Goal: Task Accomplishment & Management: Use online tool/utility

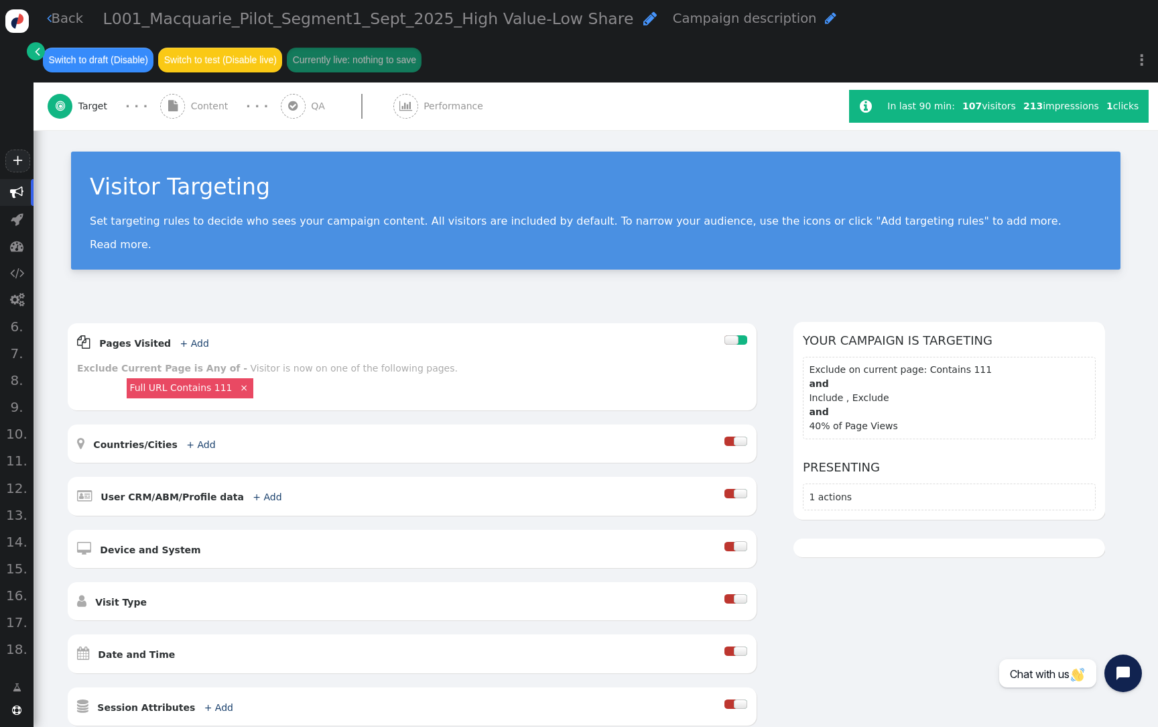
click at [434, 101] on span "Performance" at bounding box center [456, 106] width 65 height 14
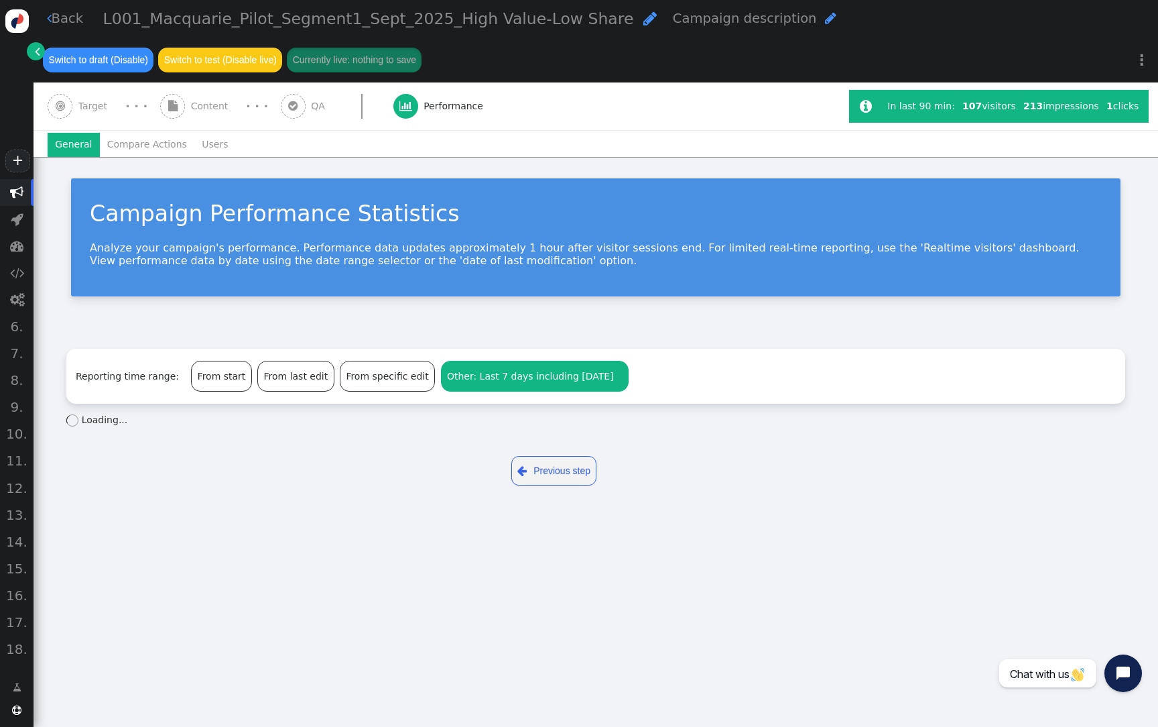
click at [614, 379] on div "" at bounding box center [618, 376] width 9 height 14
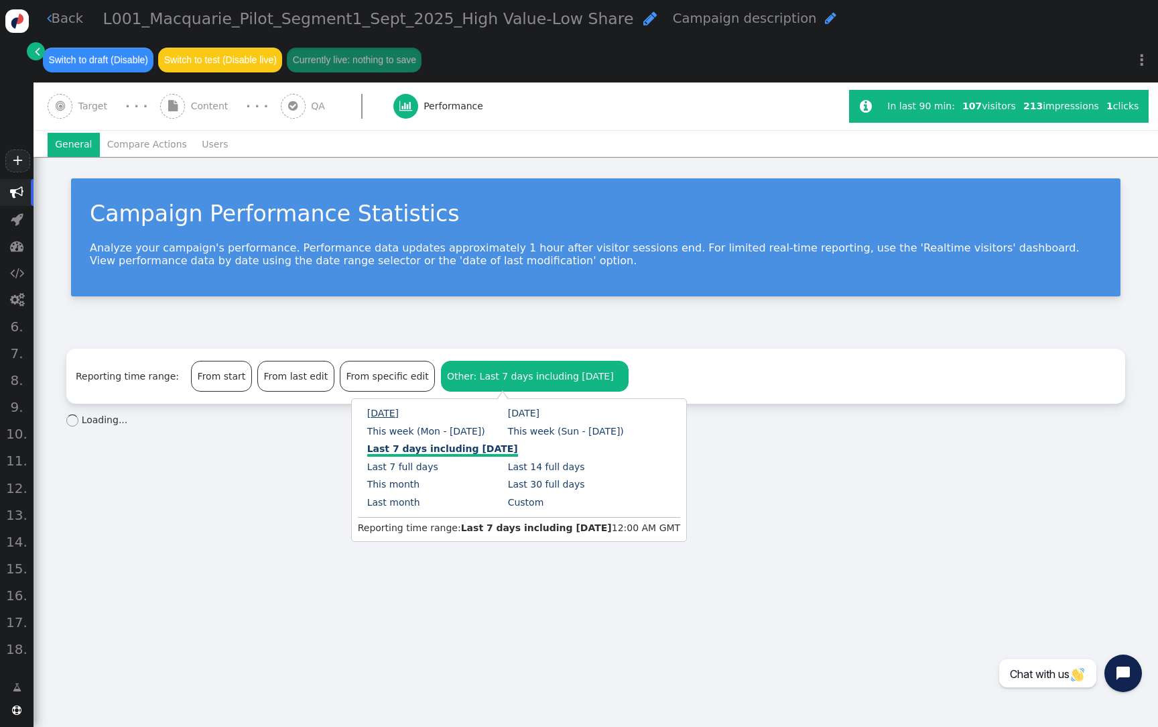
click at [383, 416] on link "[DATE]" at bounding box center [383, 413] width 32 height 11
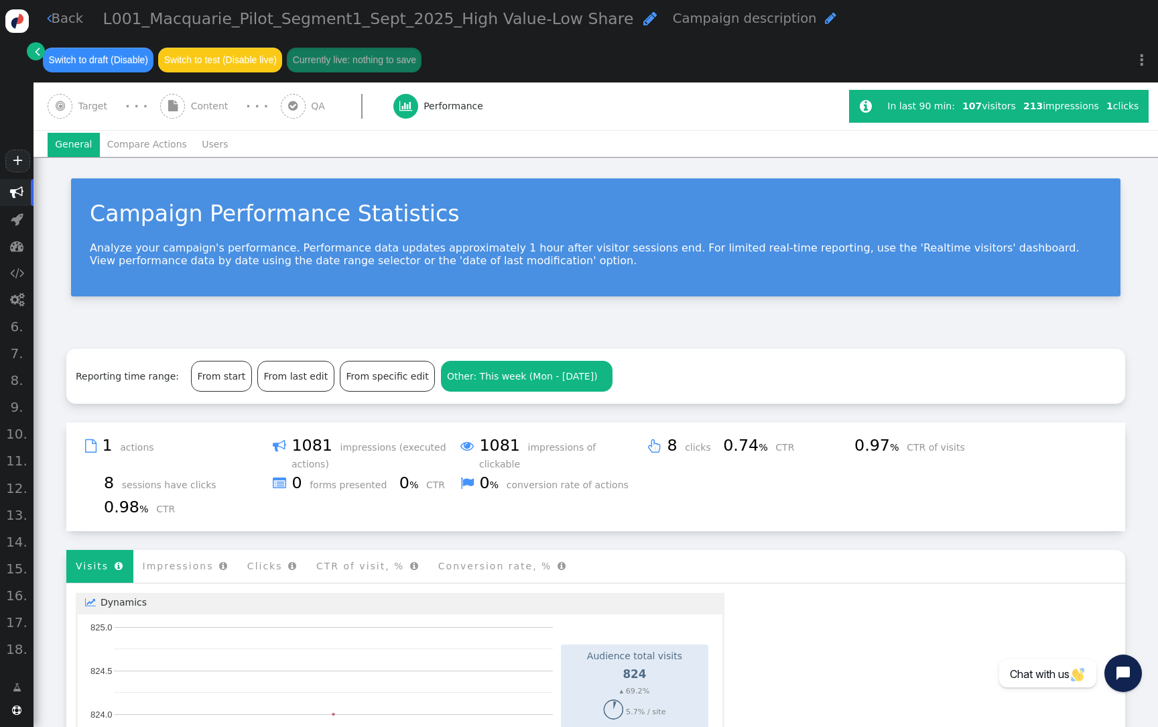
click at [212, 148] on li "Users" at bounding box center [215, 145] width 42 height 24
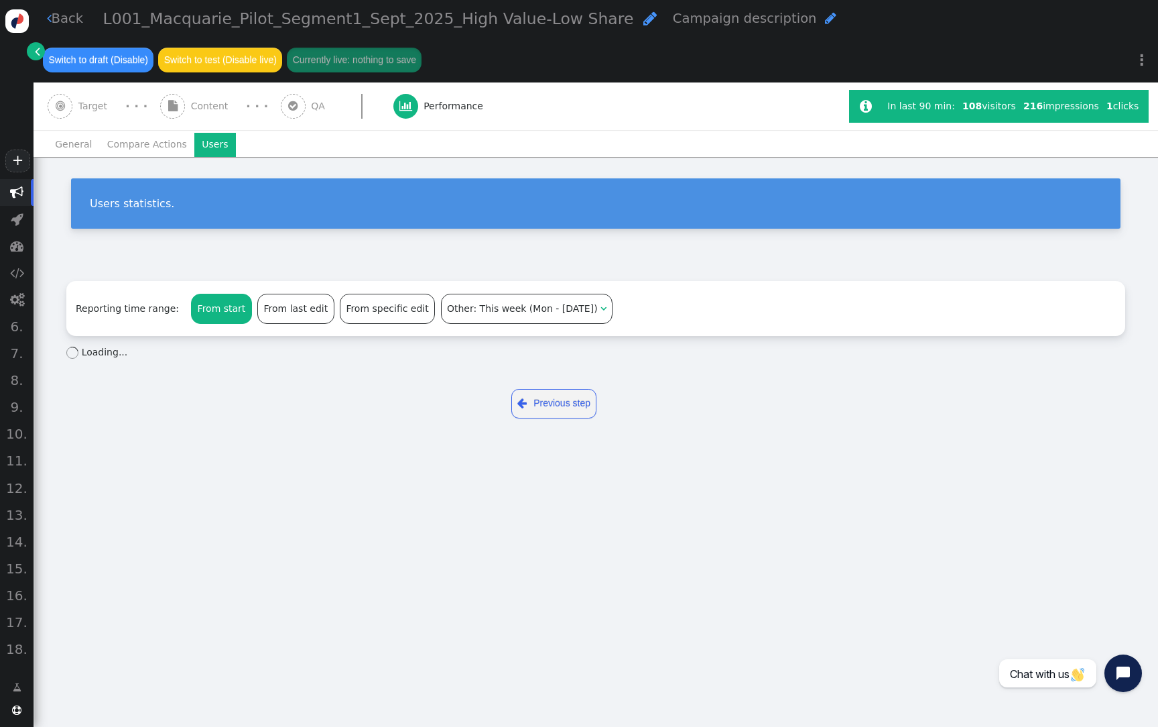
click at [227, 308] on div "From start" at bounding box center [222, 308] width 60 height 29
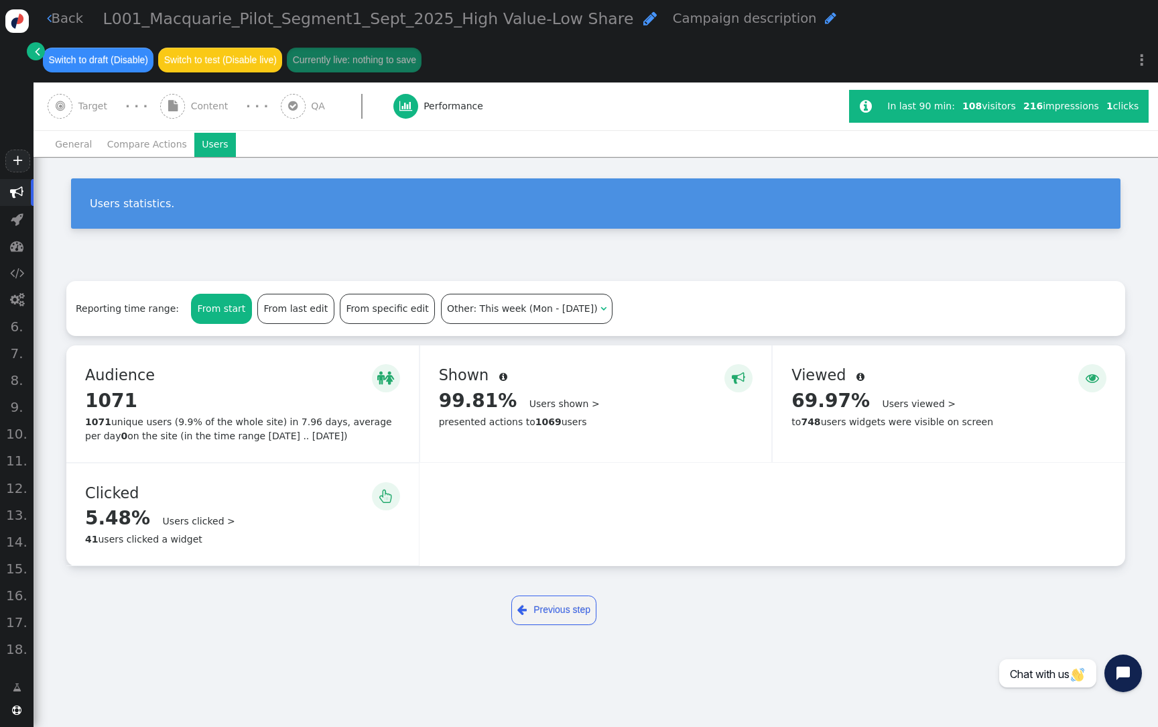
click at [477, 310] on span "Other: This week (Mon - [DATE])" at bounding box center [522, 308] width 151 height 11
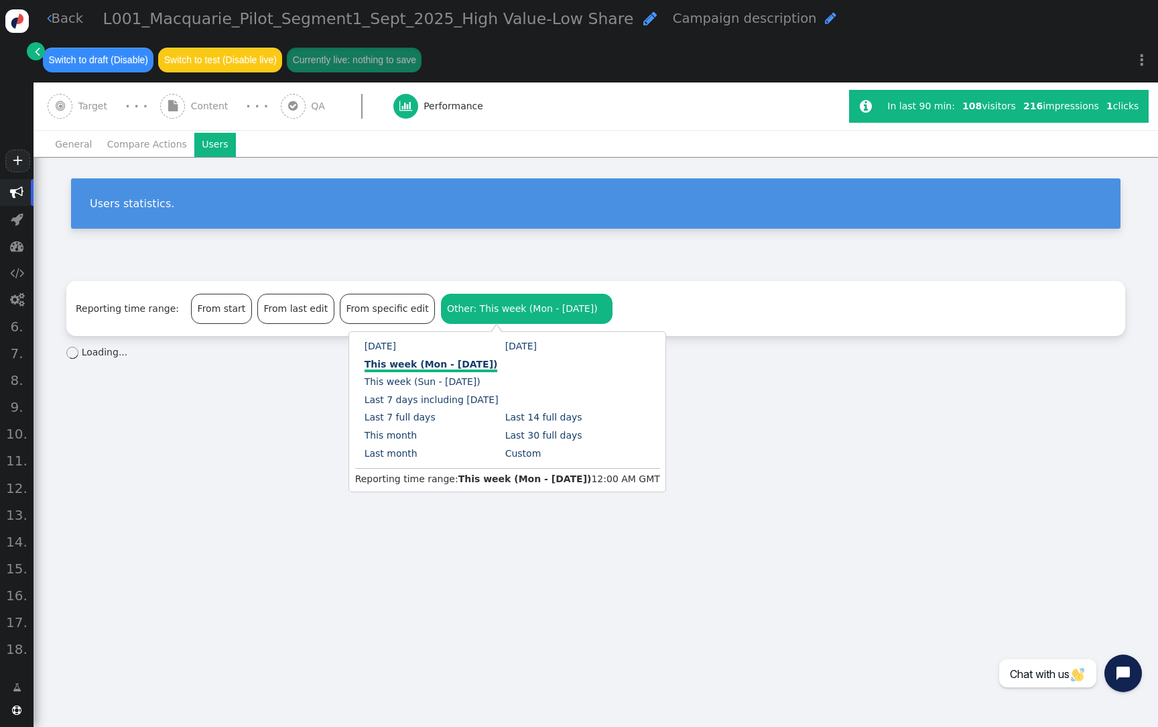
click at [540, 219] on div "Users statistics." at bounding box center [596, 203] width 1050 height 50
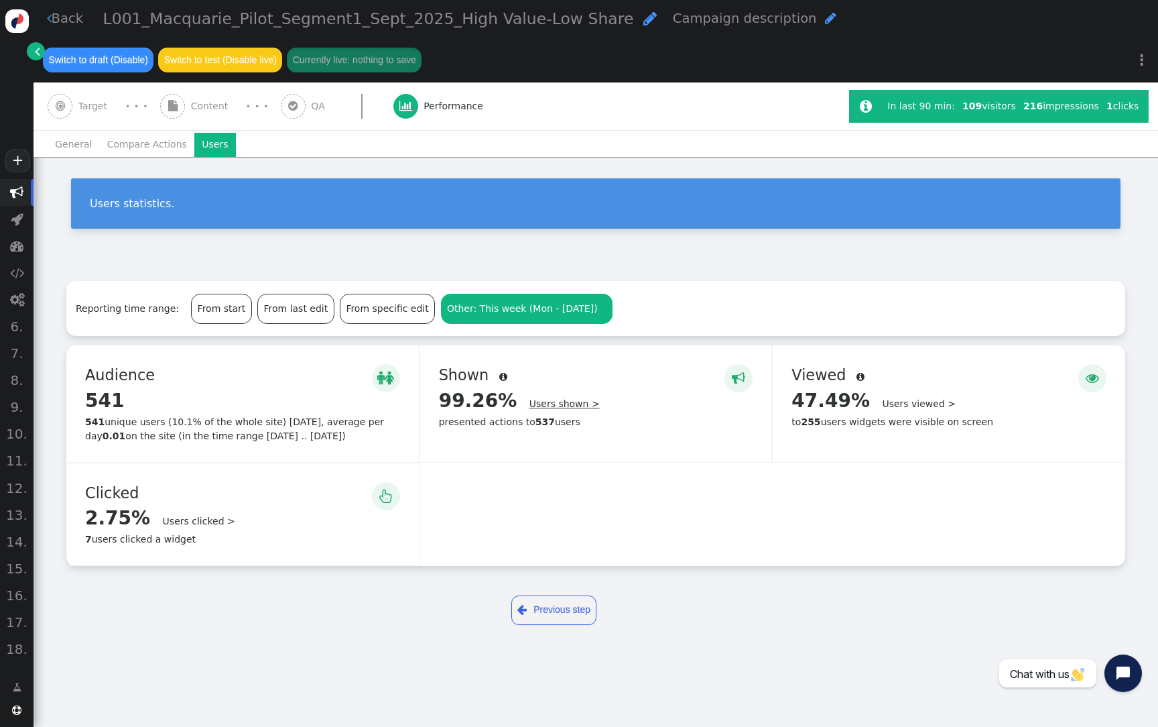
click at [576, 404] on link "Users shown >" at bounding box center [565, 403] width 70 height 11
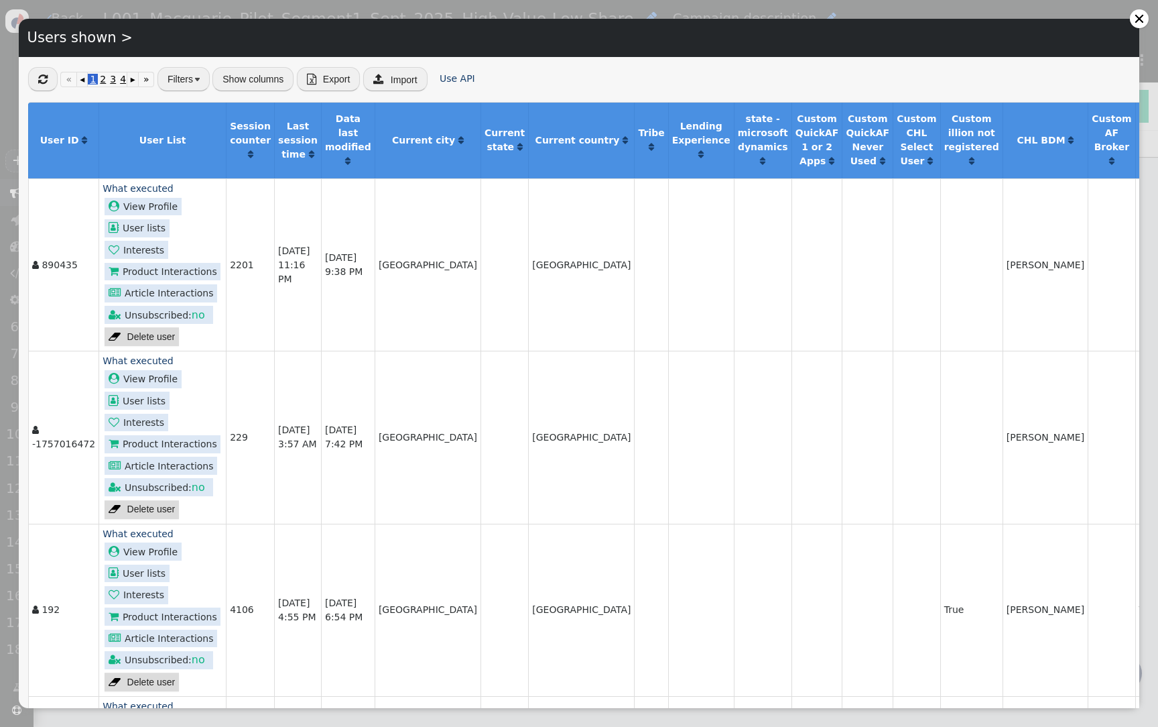
click at [261, 77] on button "Show columns" at bounding box center [252, 79] width 81 height 24
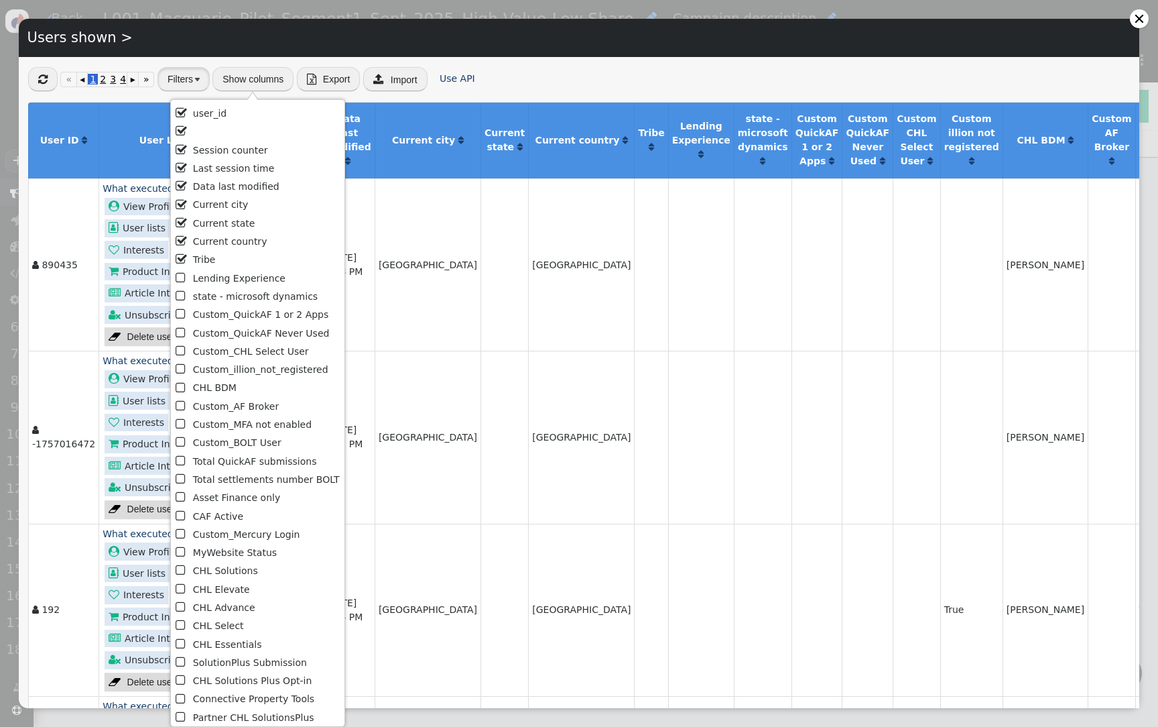
click at [193, 80] on button "Filters" at bounding box center [184, 79] width 52 height 24
click at [734, 124] on th "state - microsoft dynamics " at bounding box center [763, 141] width 58 height 76
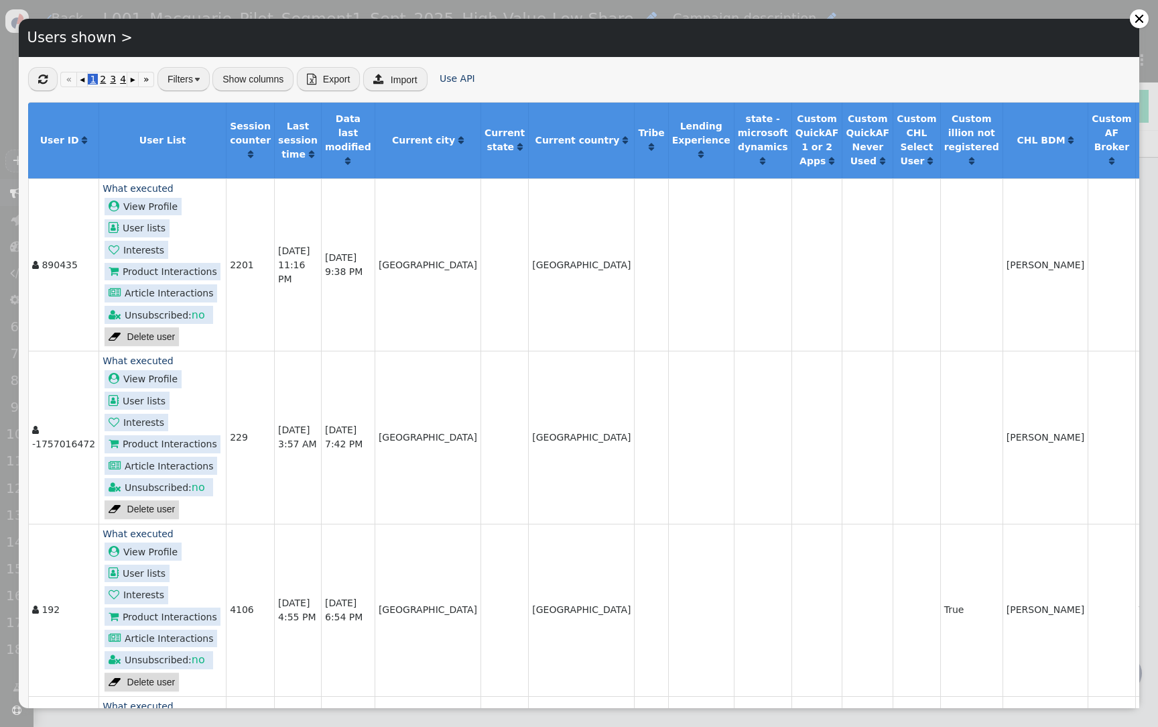
click at [191, 84] on button "Filters" at bounding box center [184, 79] width 52 height 24
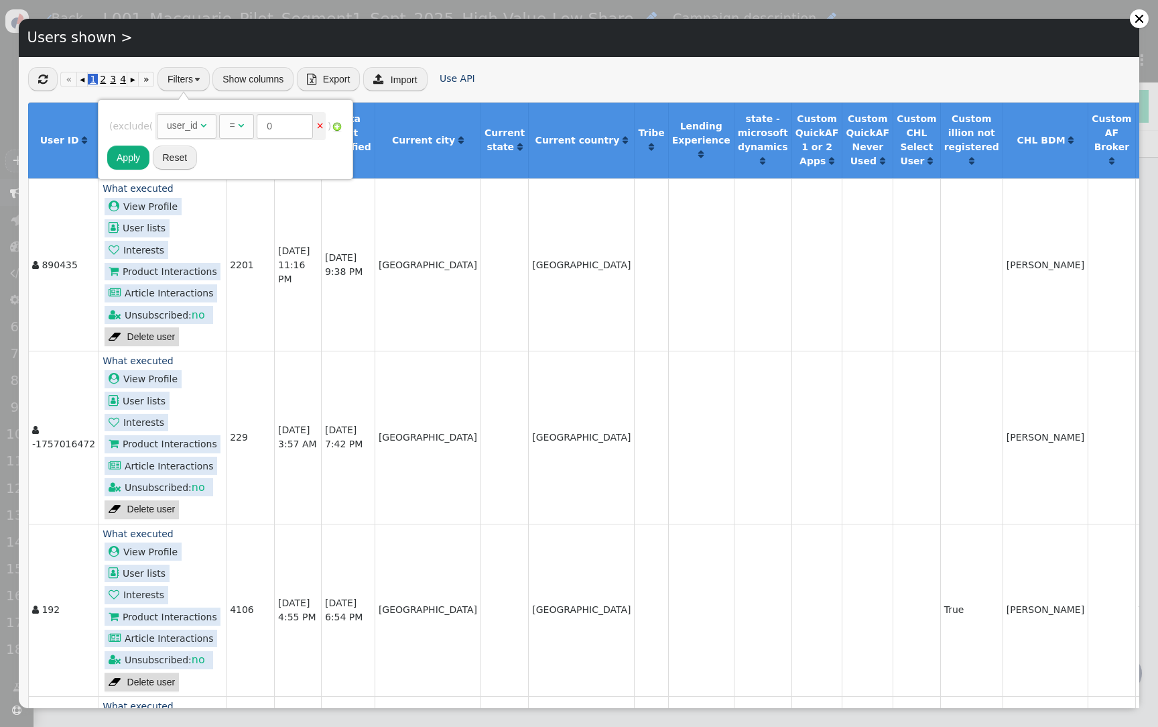
click at [196, 113] on span "user_id   =  0 ×" at bounding box center [240, 126] width 171 height 28
click at [196, 123] on div "user_id" at bounding box center [182, 126] width 31 height 14
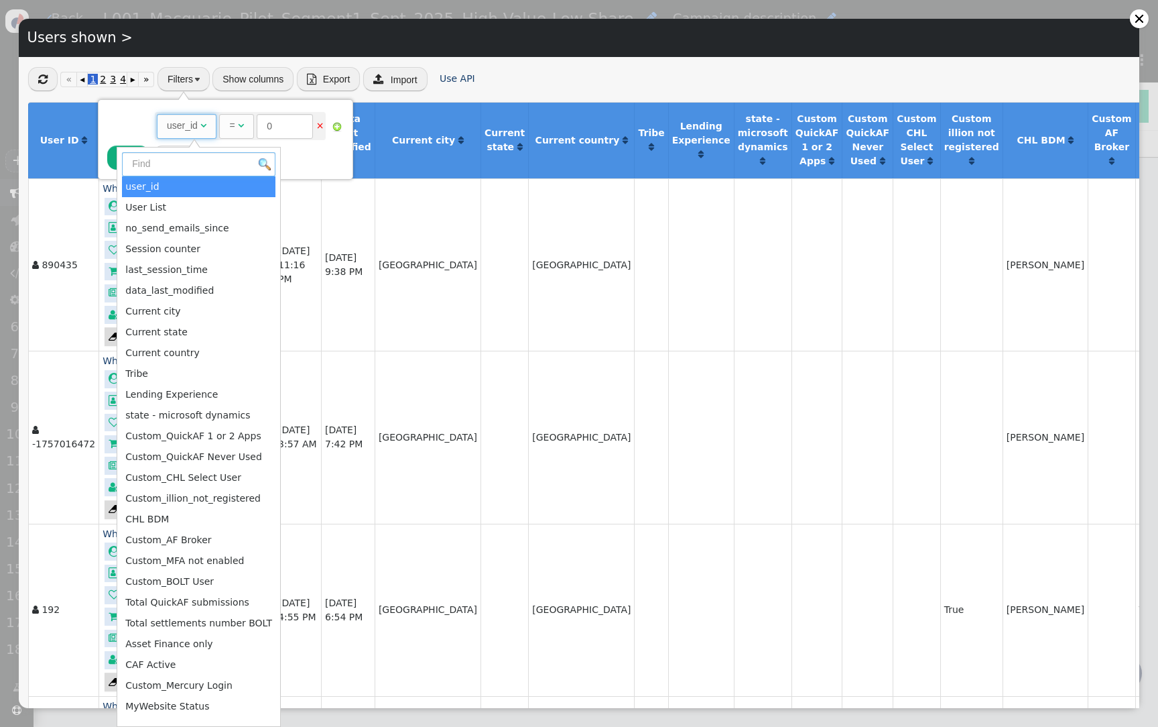
click at [187, 165] on input "text" at bounding box center [198, 164] width 153 height 24
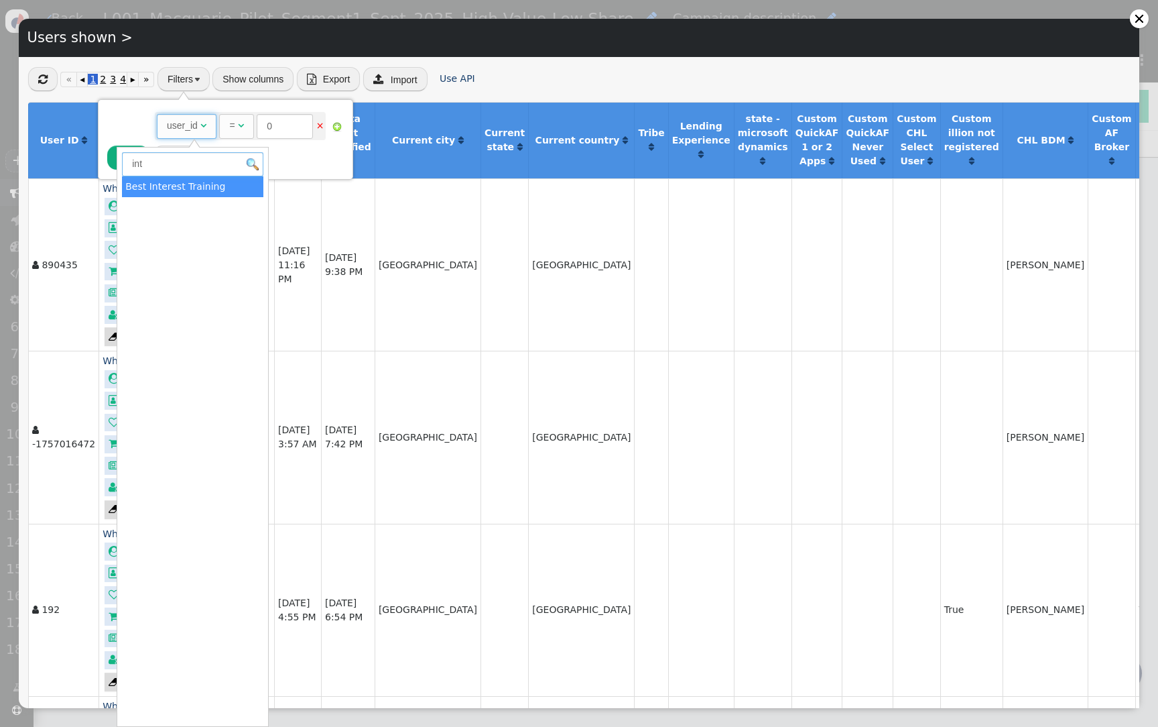
click at [180, 162] on input "int" at bounding box center [192, 164] width 141 height 24
type input "crm"
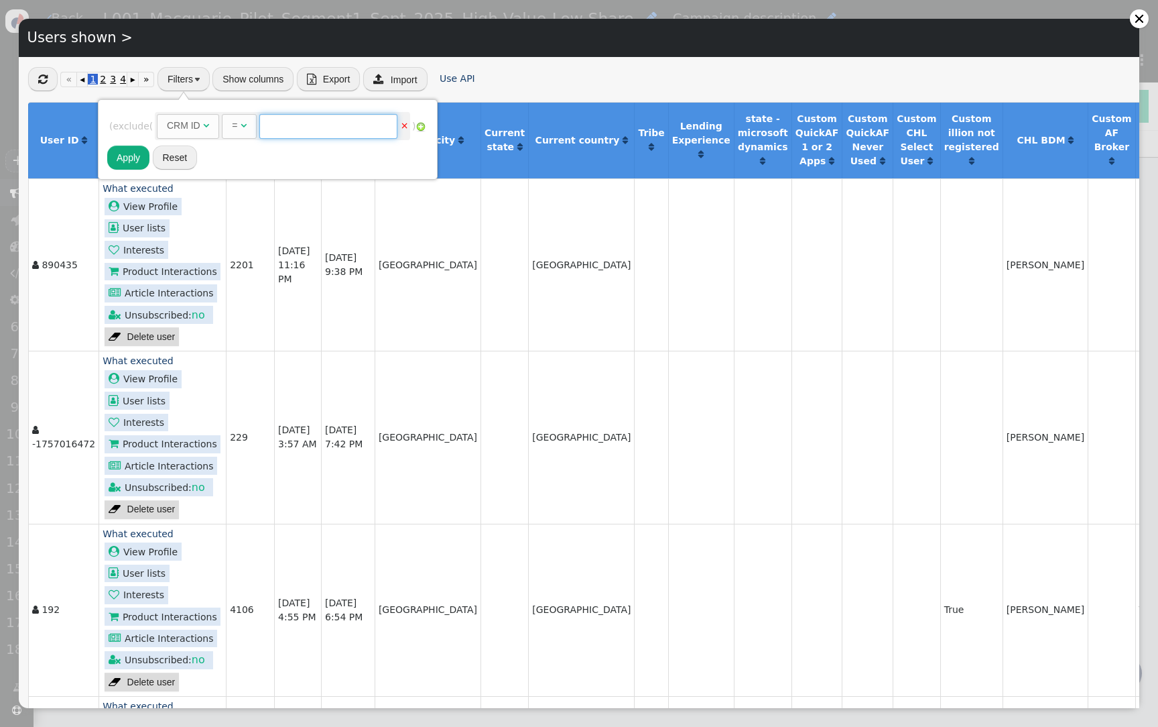
click at [340, 131] on input "text" at bounding box center [328, 126] width 138 height 24
paste input "CA94080"
type input "CA94080"
click at [137, 157] on button "Apply" at bounding box center [128, 157] width 42 height 24
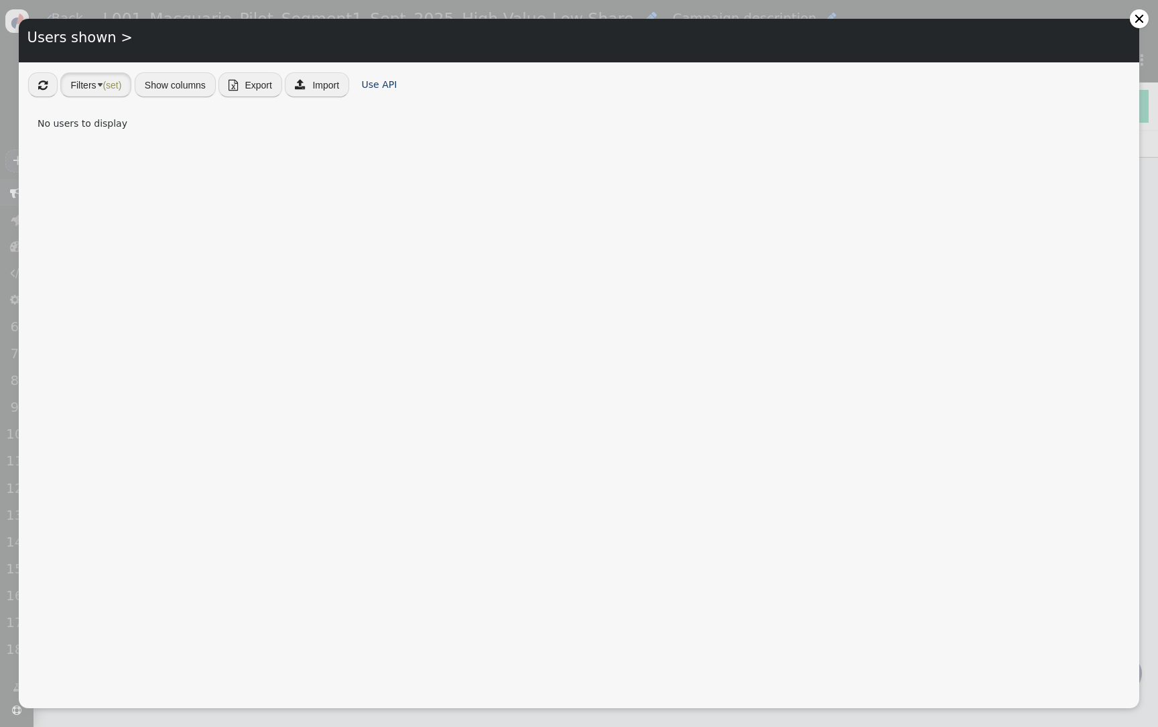
click at [109, 88] on span "(set)" at bounding box center [112, 85] width 19 height 11
click at [212, 131] on input "CA94080" at bounding box center [231, 131] width 138 height 24
paste input "82484"
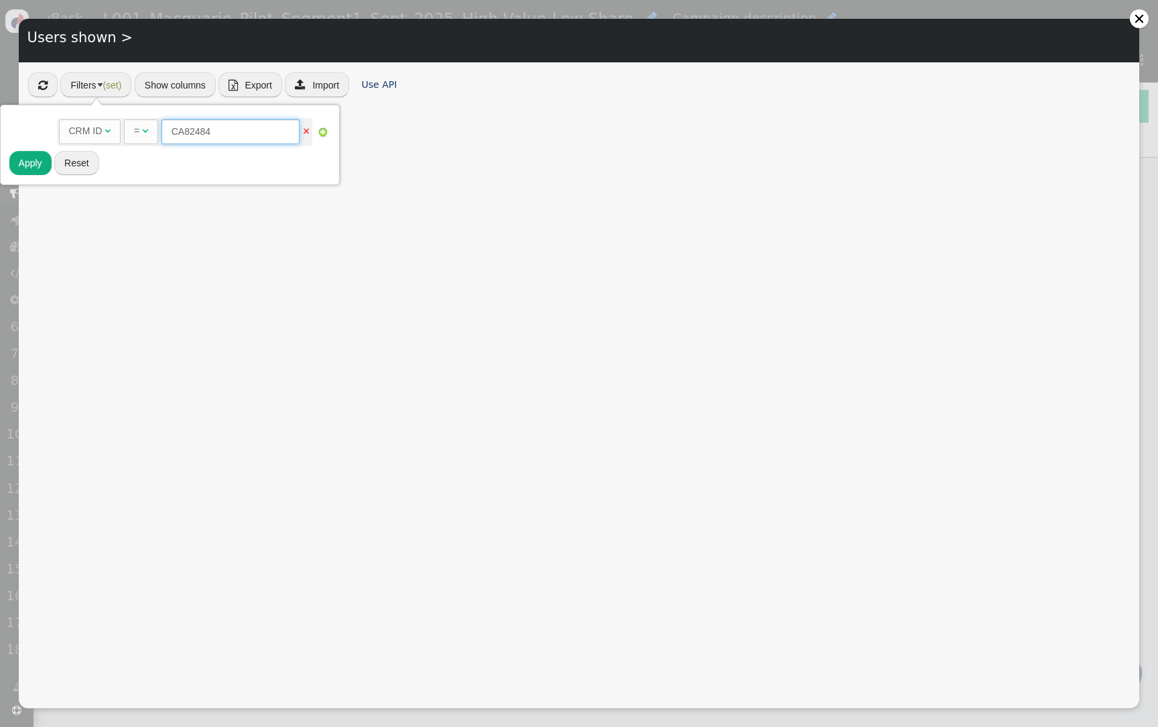
type input "CA82484"
click at [30, 159] on button "Apply" at bounding box center [30, 163] width 42 height 24
click at [109, 85] on span "(set)" at bounding box center [112, 85] width 19 height 11
click at [213, 137] on input "CA82484" at bounding box center [231, 131] width 138 height 24
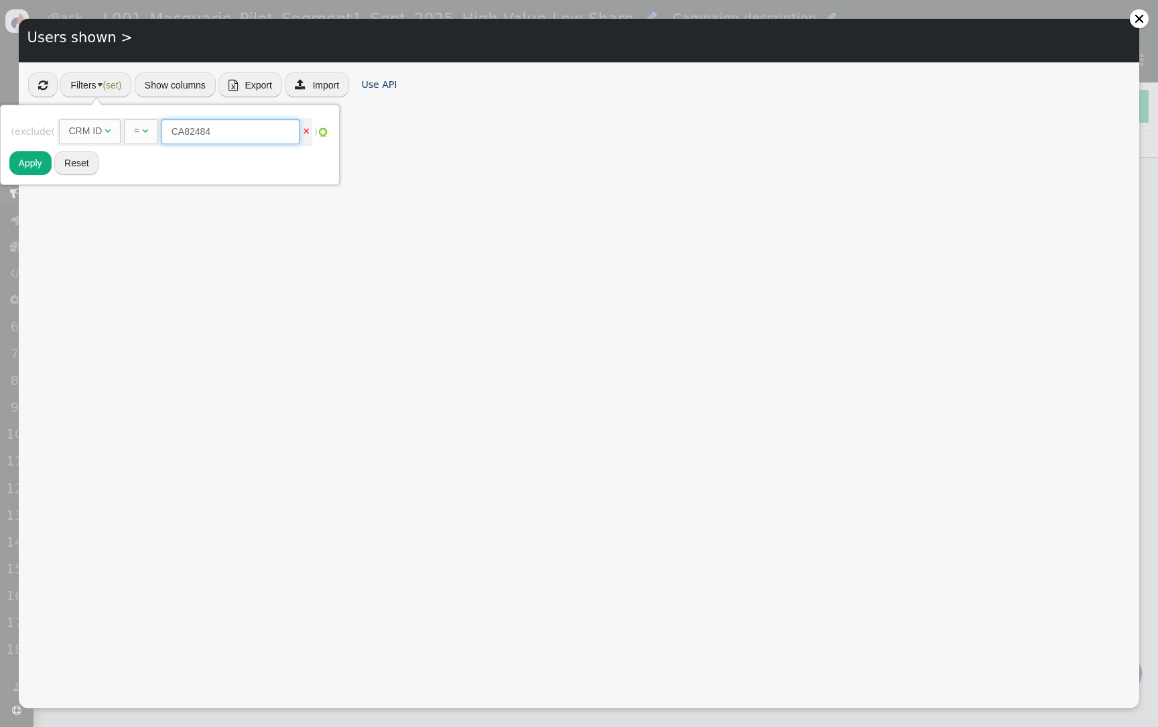
click at [213, 137] on input "CA82484" at bounding box center [231, 131] width 138 height 24
paste input "5"
type input "CA82485"
click at [26, 166] on button "Apply" at bounding box center [30, 163] width 42 height 24
click at [107, 85] on span "(set)" at bounding box center [112, 85] width 19 height 11
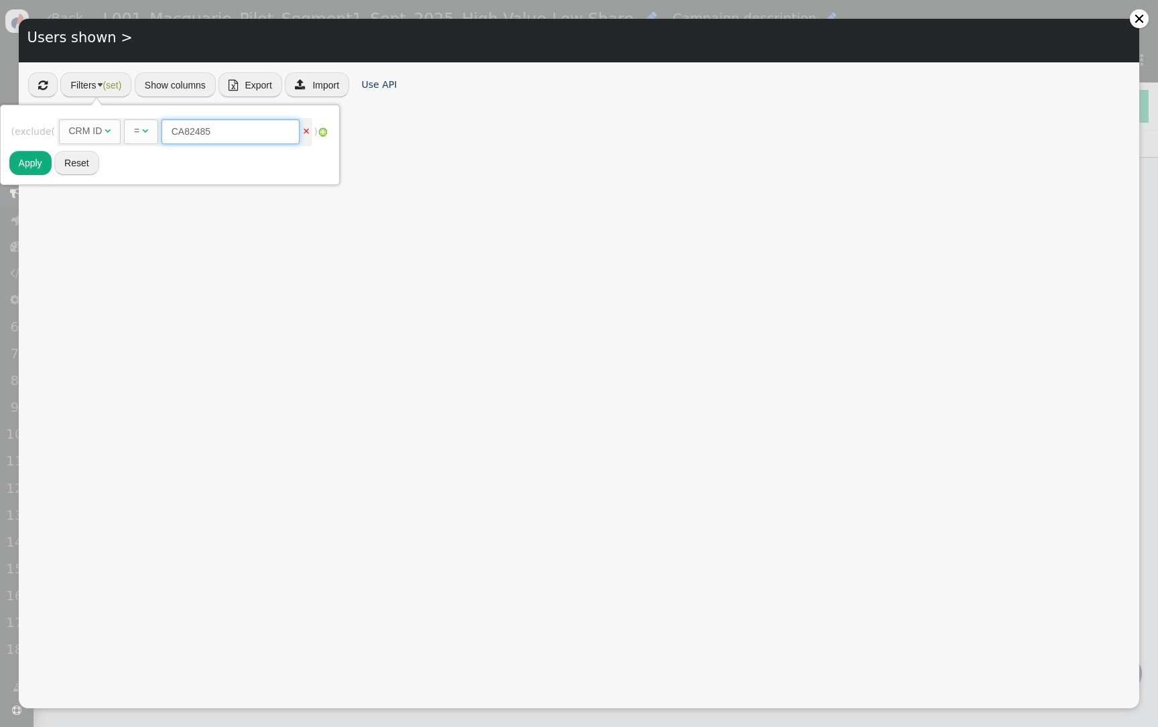
click at [209, 136] on input "CA82485" at bounding box center [231, 131] width 138 height 24
paste input "3"
type input "CA82483"
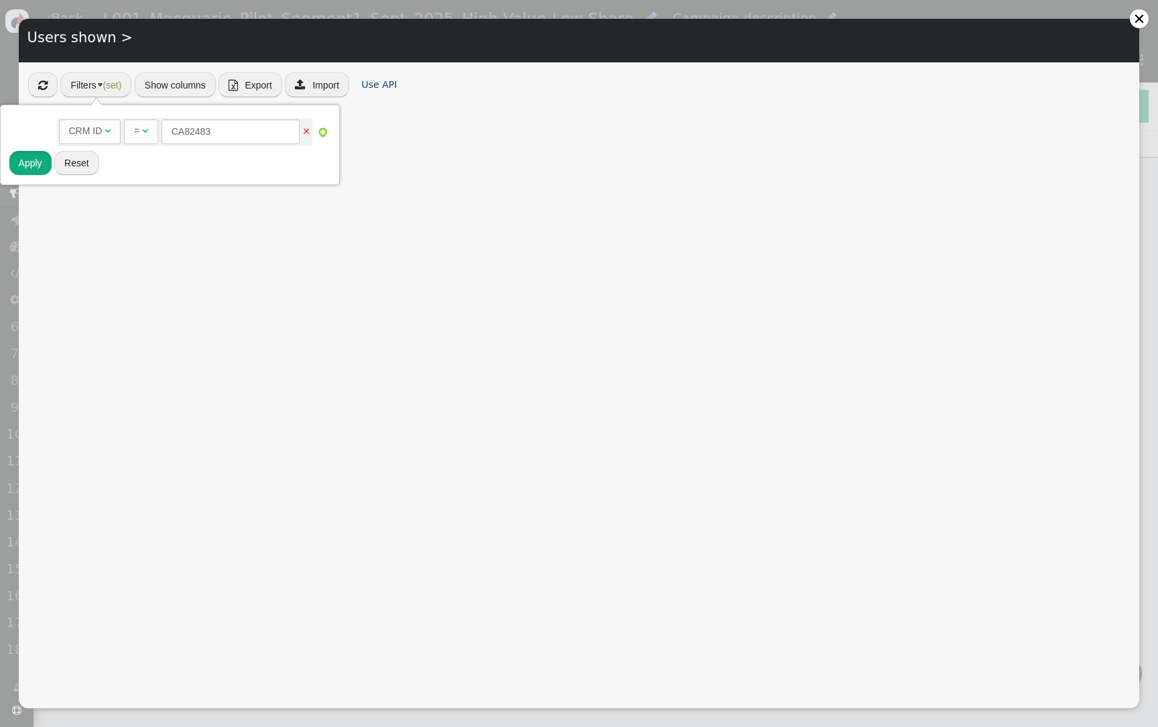
click at [21, 160] on button "Apply" at bounding box center [30, 163] width 42 height 24
click at [1137, 13] on div at bounding box center [1139, 18] width 11 height 11
